Goal: Use online tool/utility: Utilize a website feature to perform a specific function

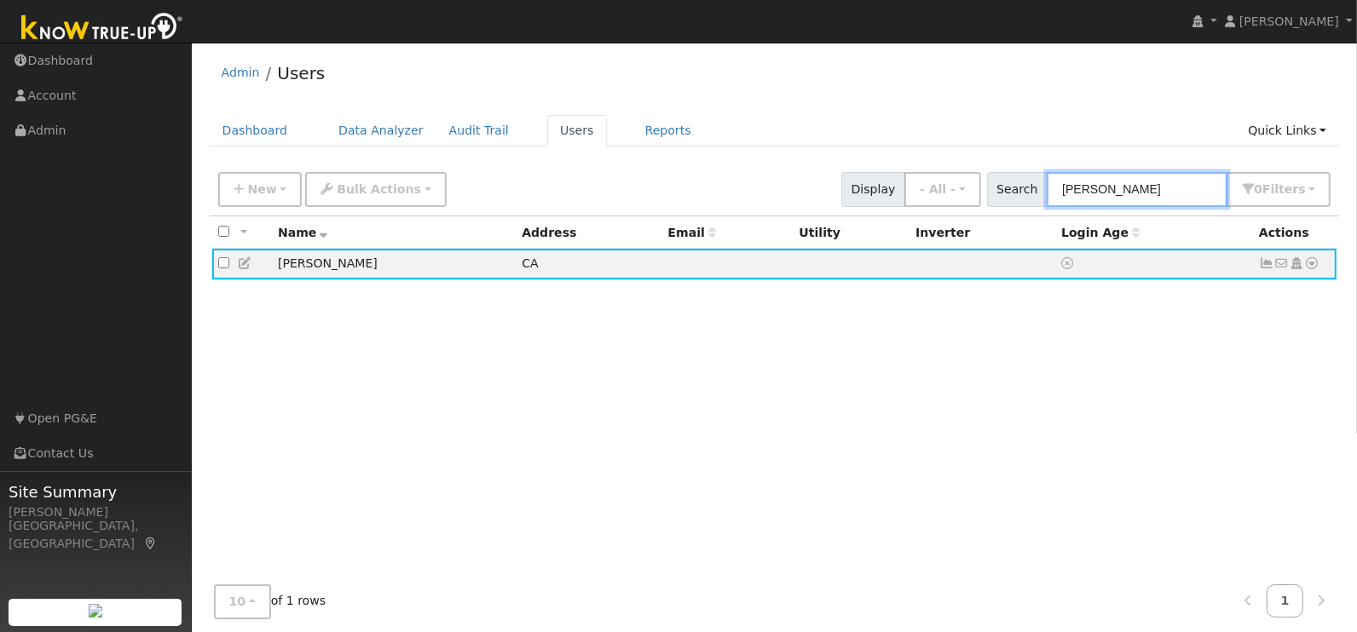
click at [1130, 188] on input "johanne" at bounding box center [1137, 189] width 181 height 35
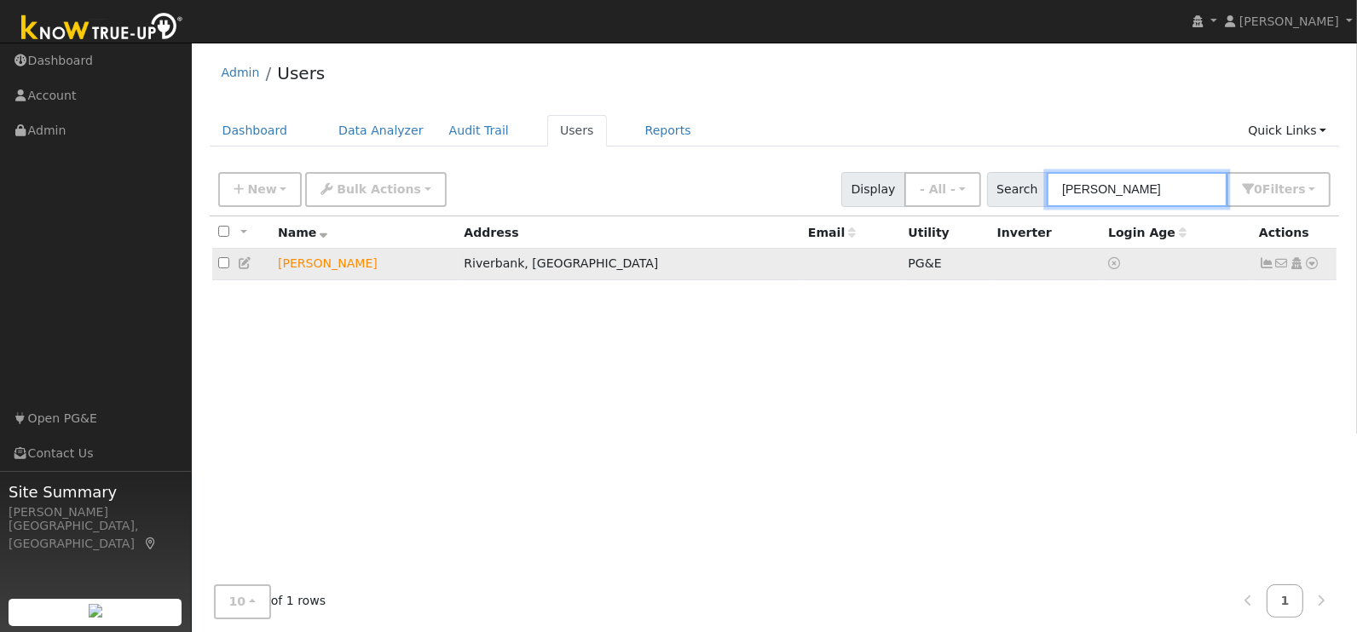
type input "dillard"
click at [311, 266] on td "[PERSON_NAME]" at bounding box center [365, 265] width 186 height 32
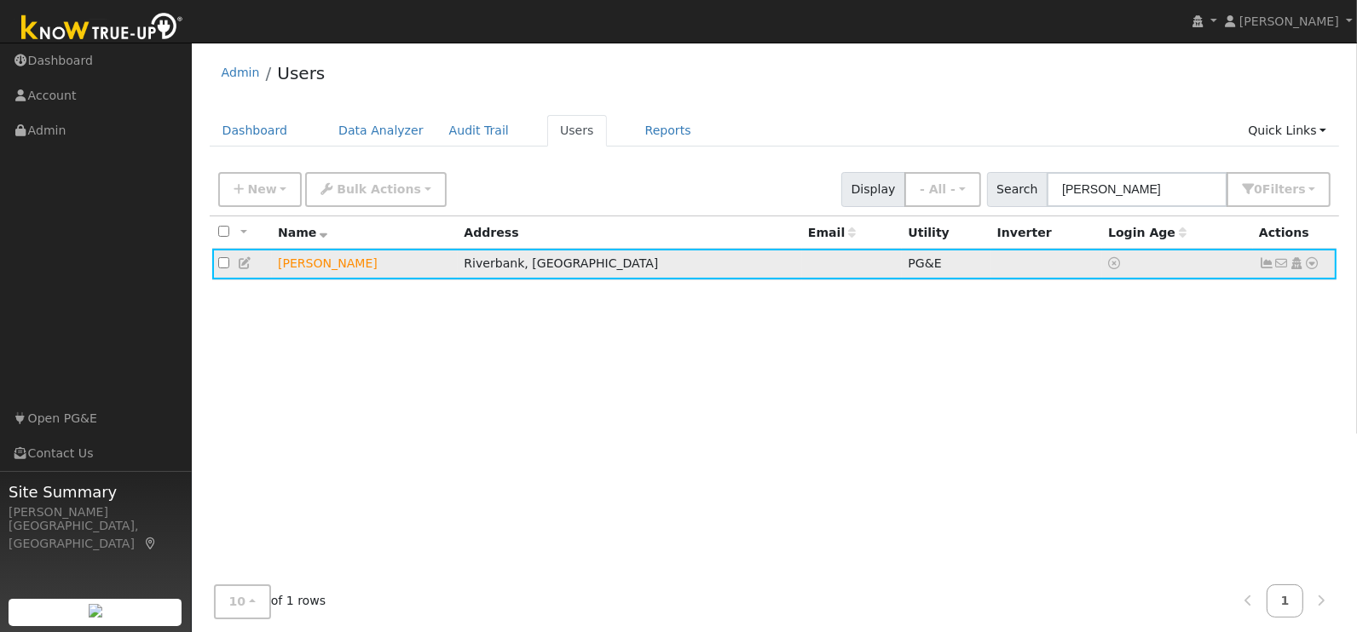
click at [1267, 262] on icon at bounding box center [1266, 263] width 15 height 12
click at [1264, 265] on icon at bounding box center [1266, 263] width 15 height 12
click at [1317, 265] on icon at bounding box center [1312, 263] width 15 height 12
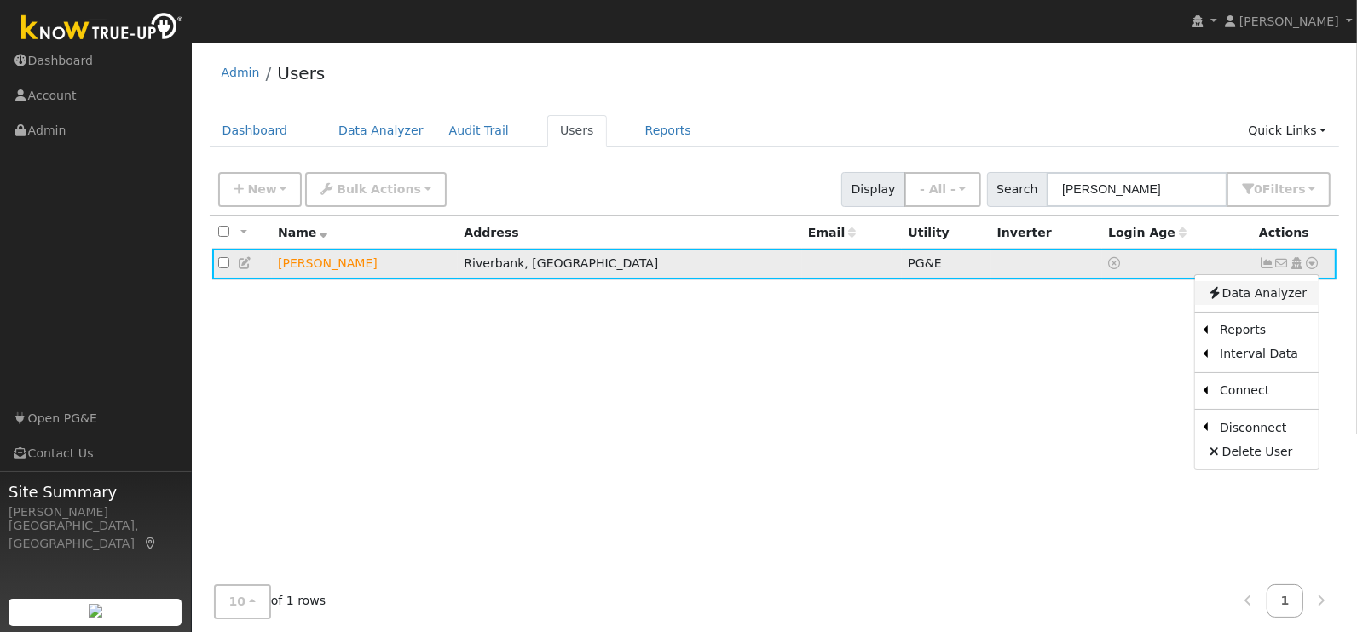
click at [1288, 291] on link "Data Analyzer" at bounding box center [1257, 293] width 124 height 24
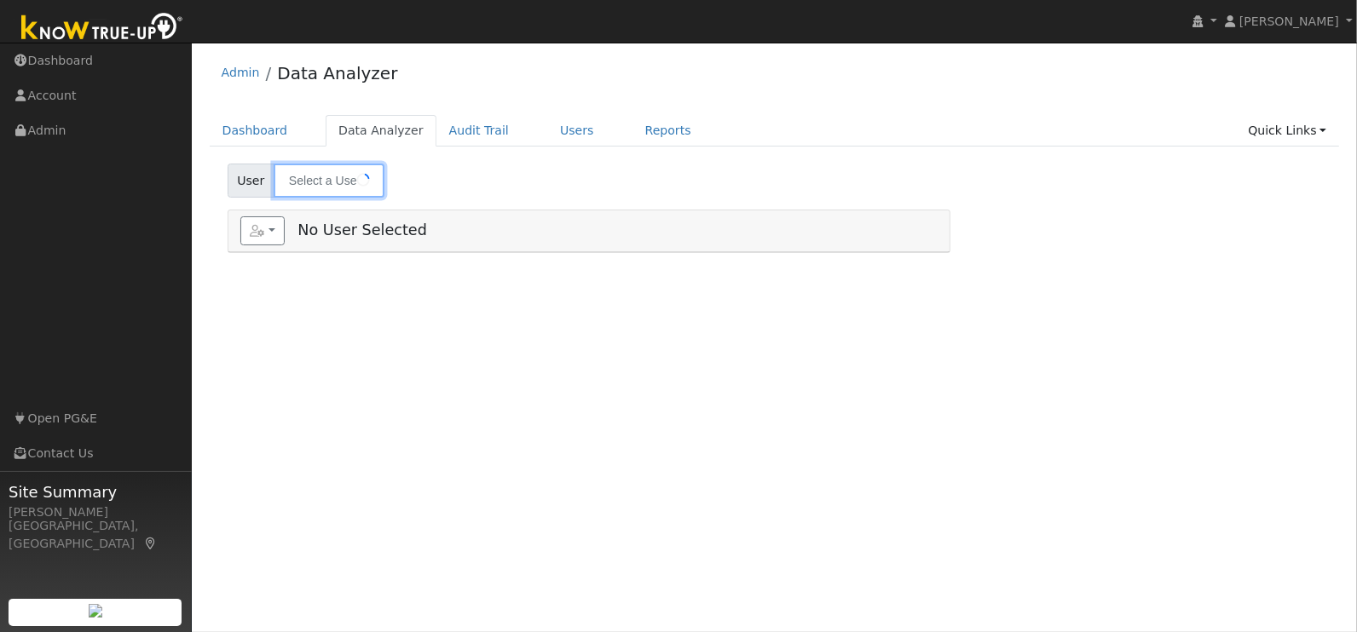
type input "[PERSON_NAME]"
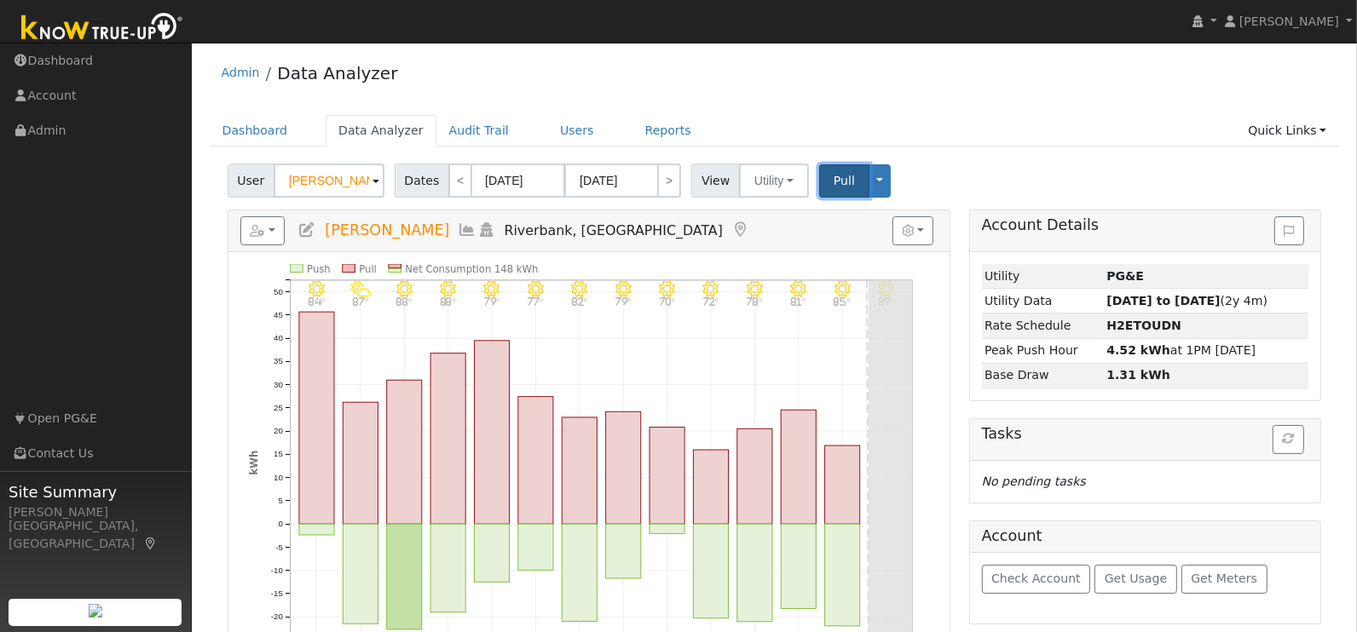
click at [833, 180] on span "Pull" at bounding box center [843, 181] width 21 height 14
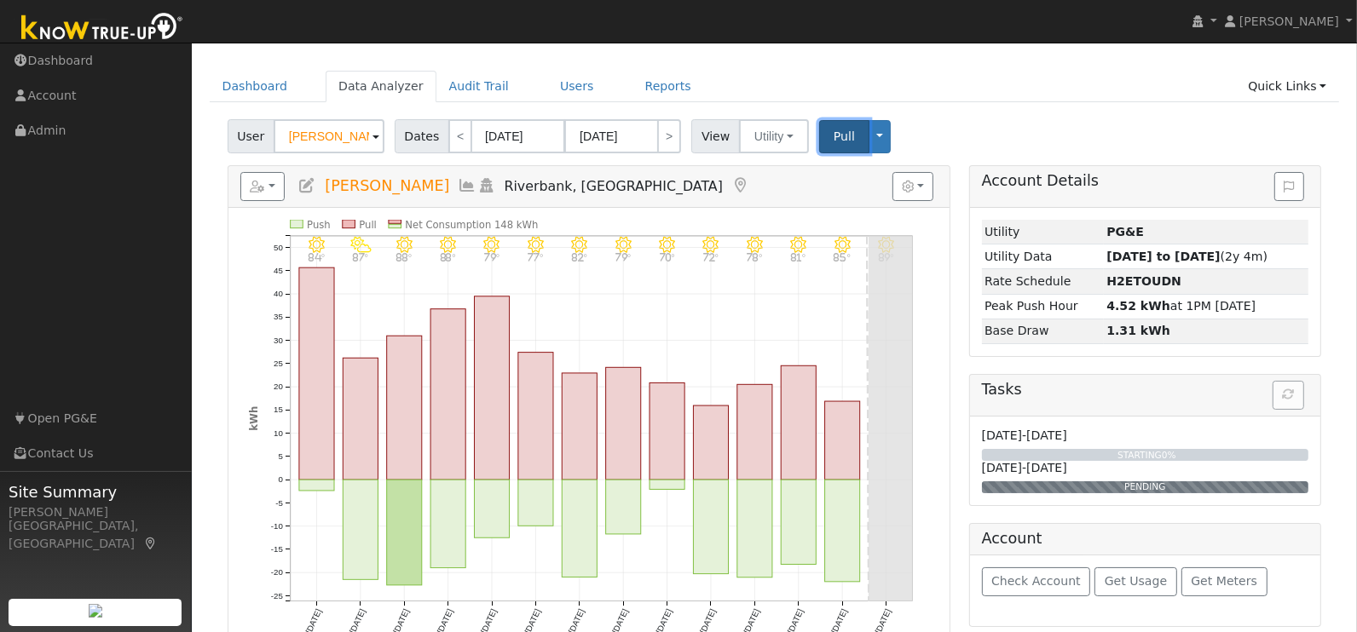
scroll to position [68, 0]
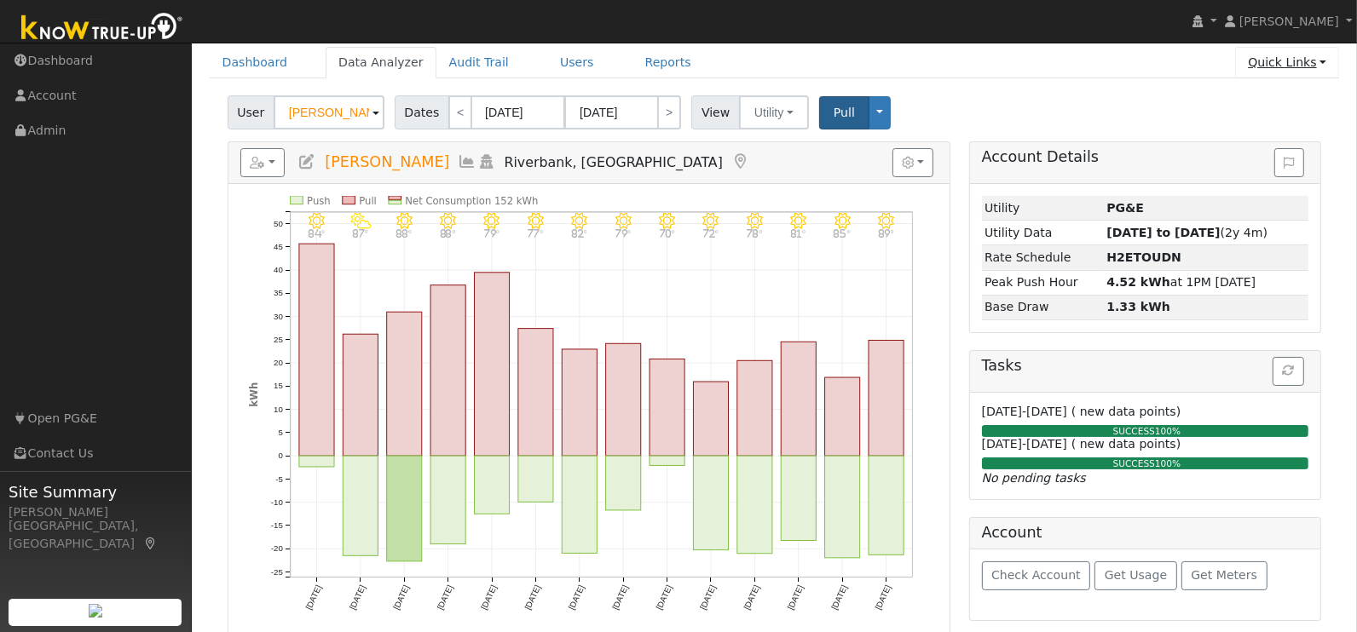
click at [1293, 66] on link "Quick Links" at bounding box center [1287, 63] width 104 height 32
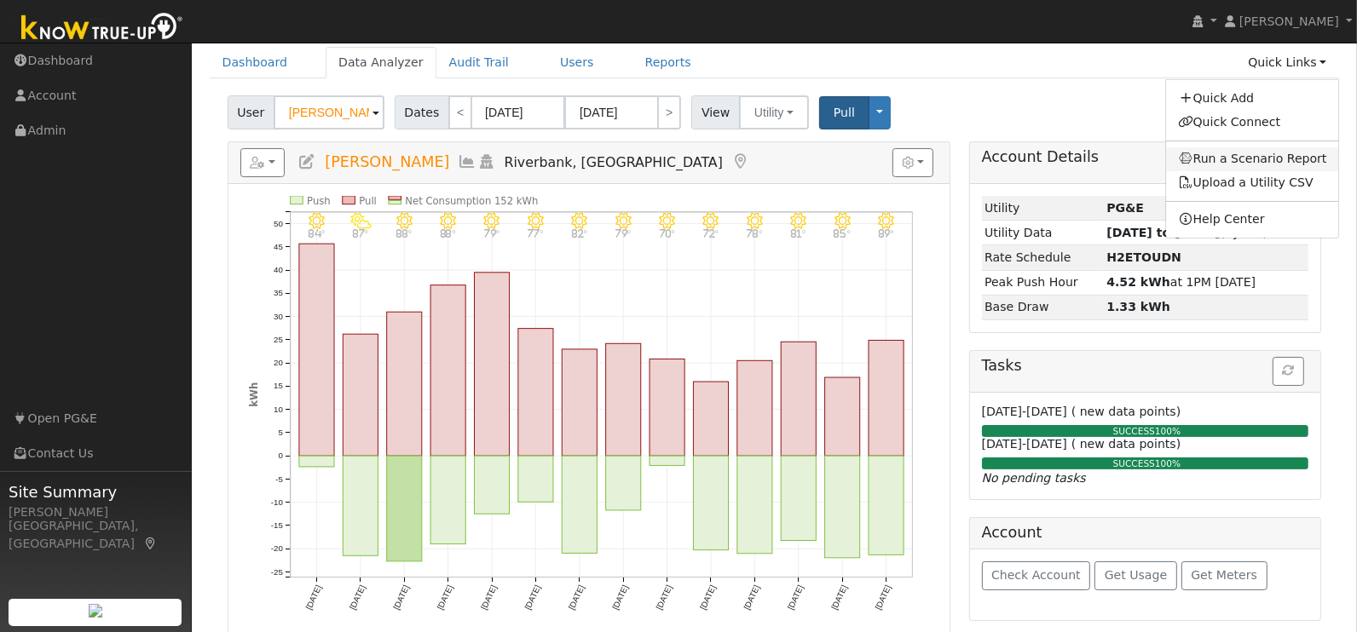
click at [1271, 154] on link "Run a Scenario Report" at bounding box center [1252, 159] width 173 height 24
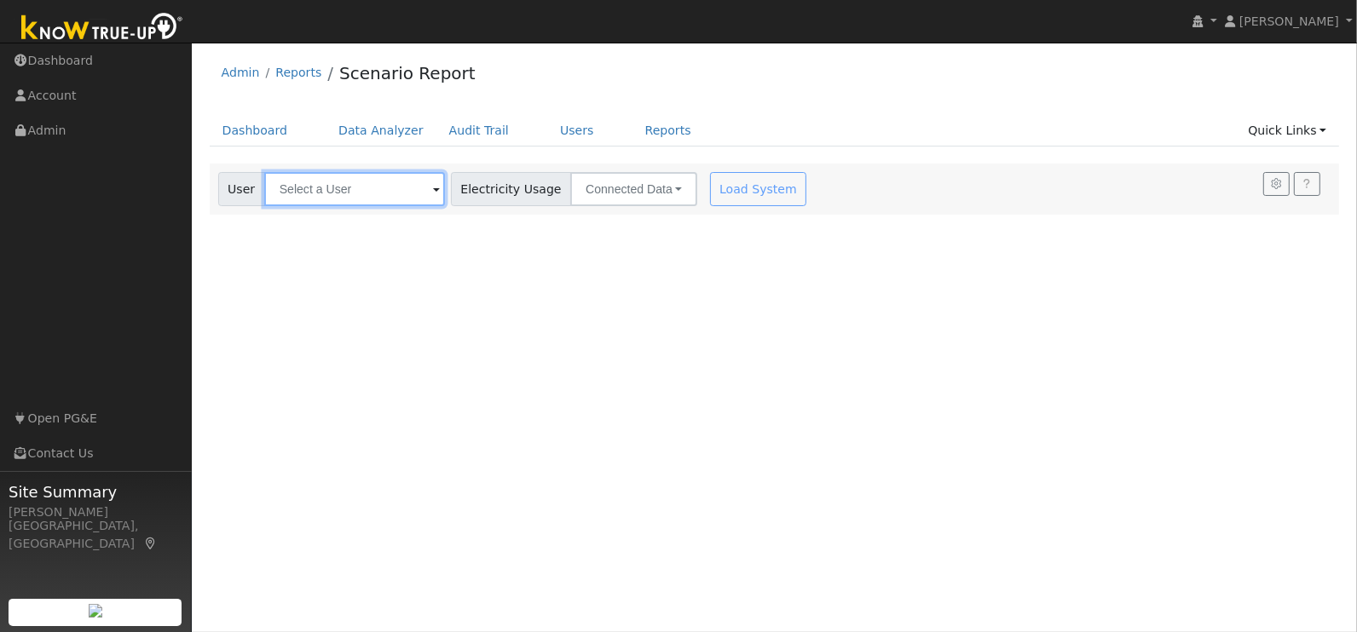
click at [365, 193] on input "text" at bounding box center [354, 189] width 181 height 34
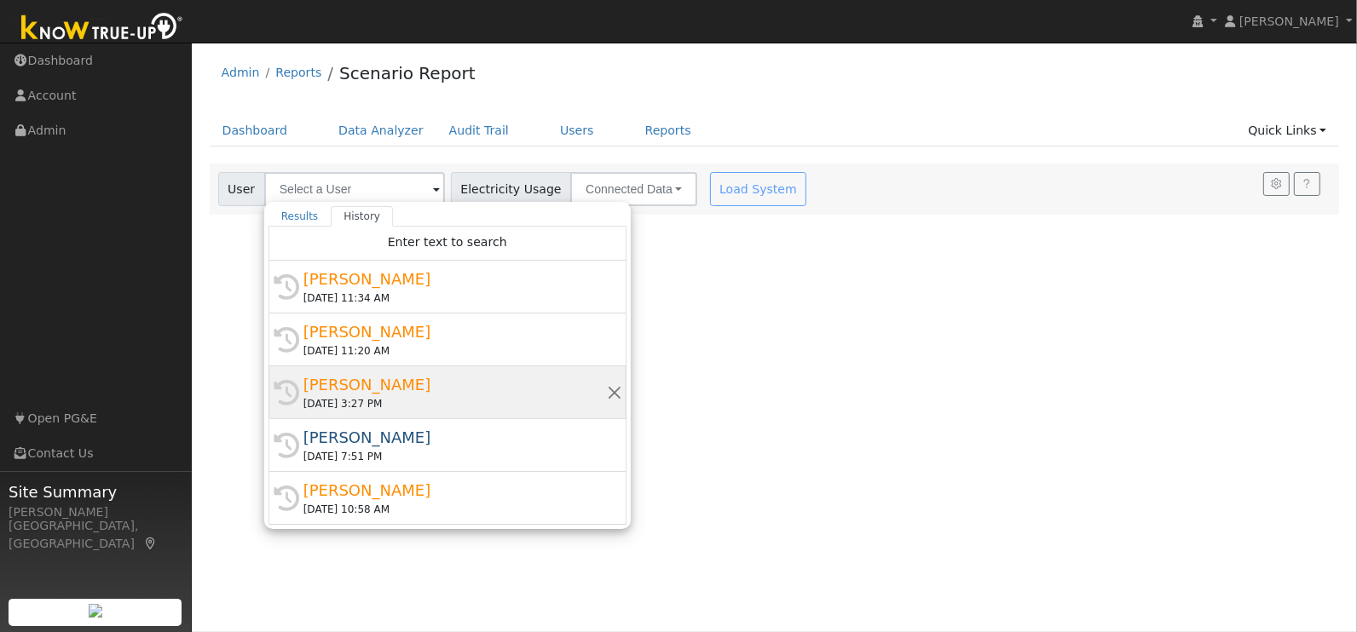
click at [373, 396] on div "07/16/2025 3:27 PM" at bounding box center [454, 403] width 303 height 15
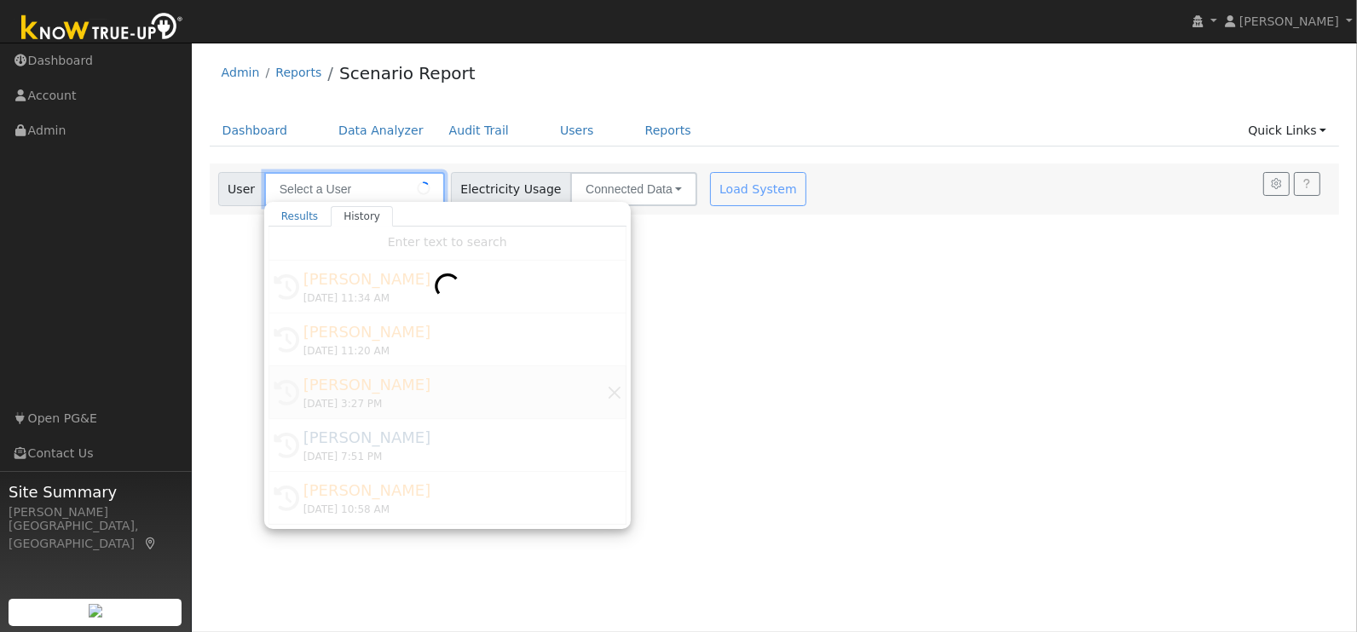
type input "[PERSON_NAME]"
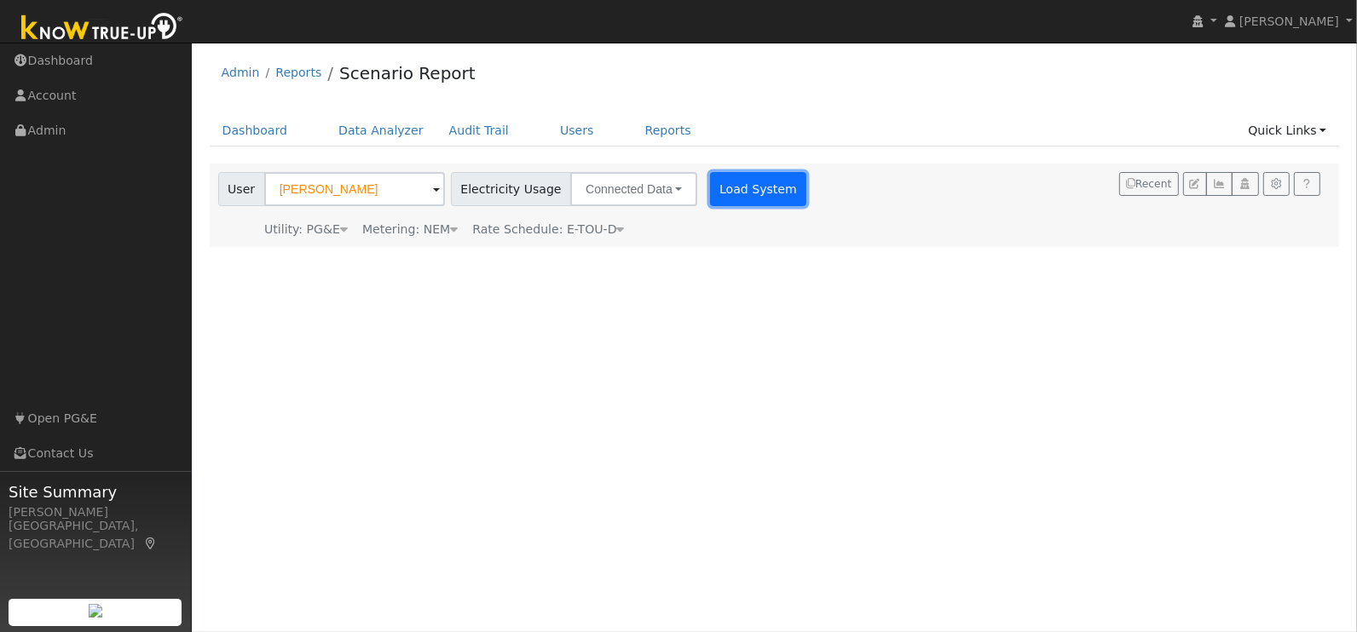
click at [720, 193] on button "Load System" at bounding box center [758, 189] width 97 height 34
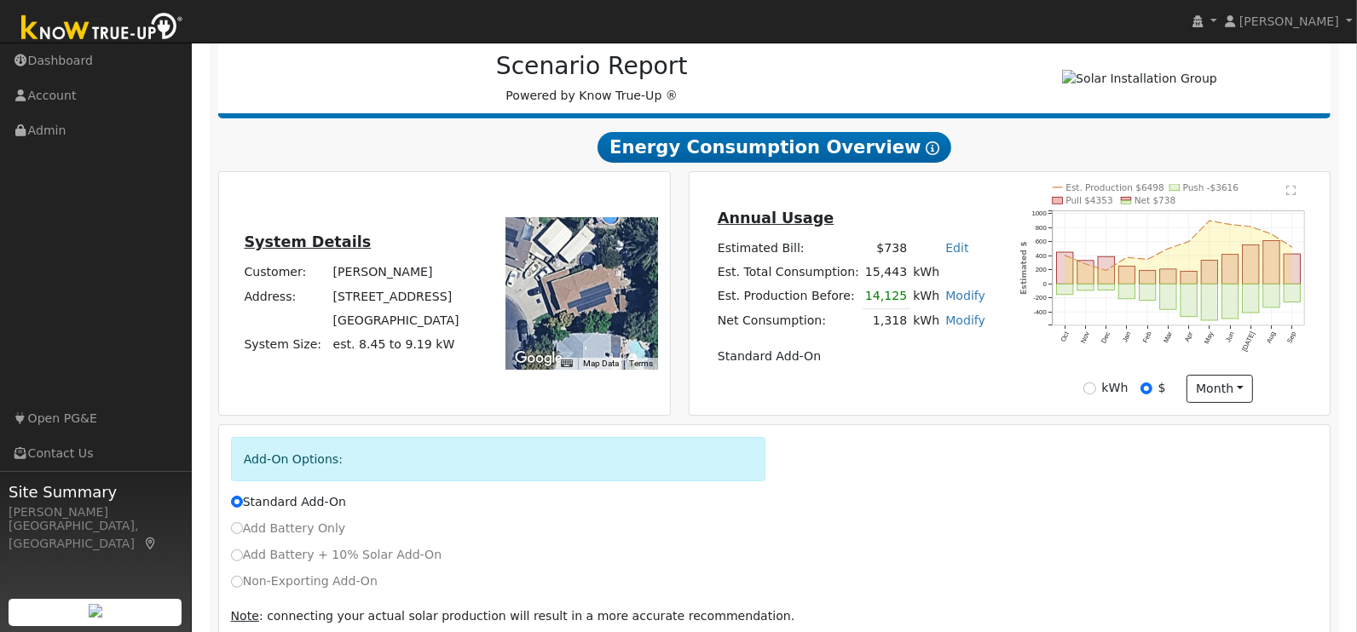
scroll to position [193, 0]
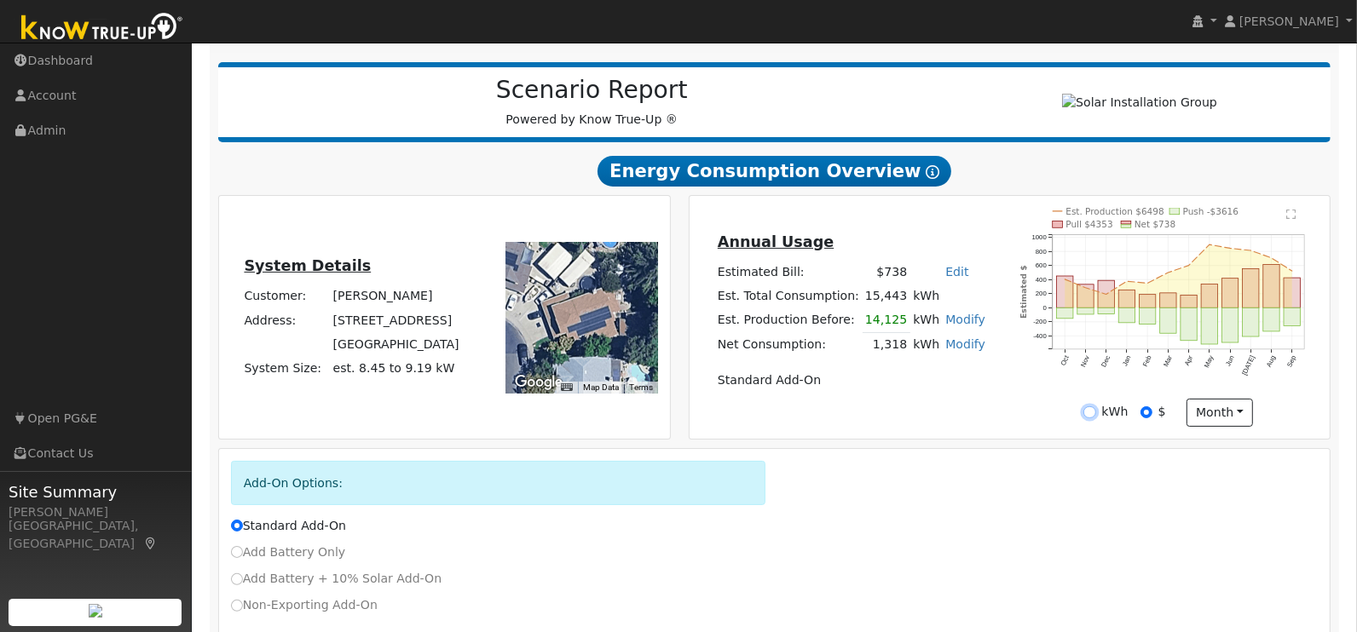
click at [1094, 418] on input "kWh" at bounding box center [1089, 413] width 12 height 12
radio input "true"
radio input "false"
click at [1291, 218] on text "" at bounding box center [1291, 214] width 9 height 11
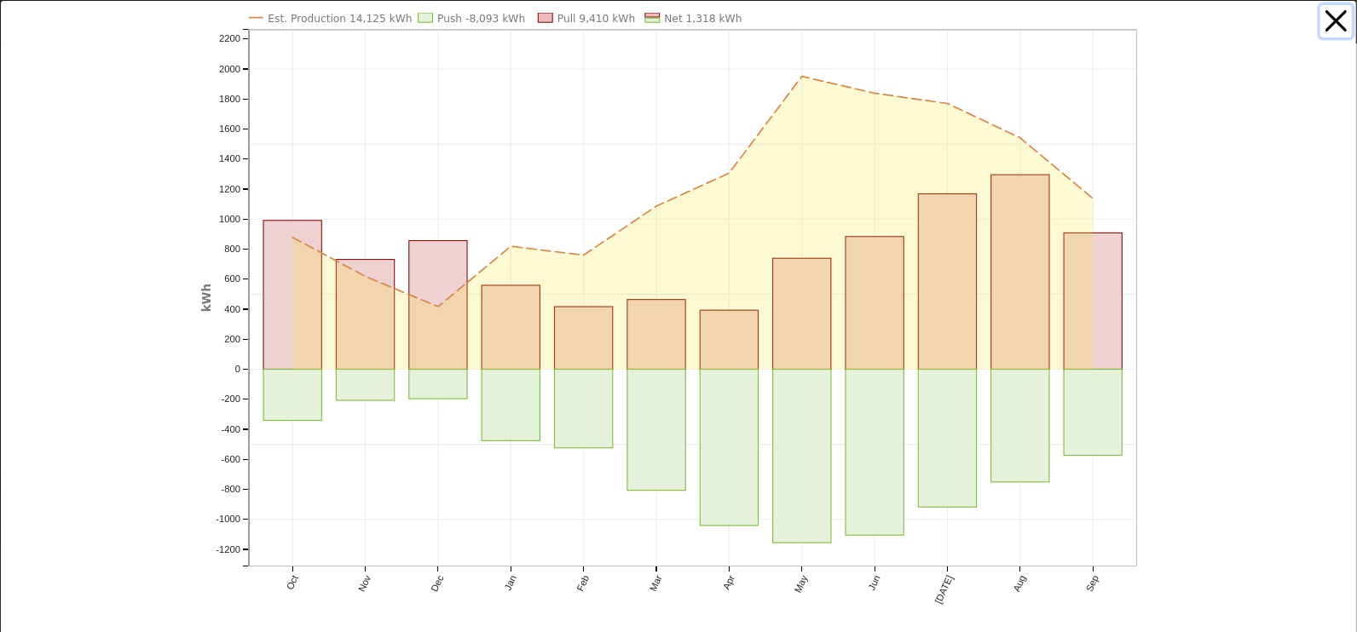
click at [1341, 19] on button "button" at bounding box center [1336, 21] width 32 height 32
